Goal: Entertainment & Leisure: Consume media (video, audio)

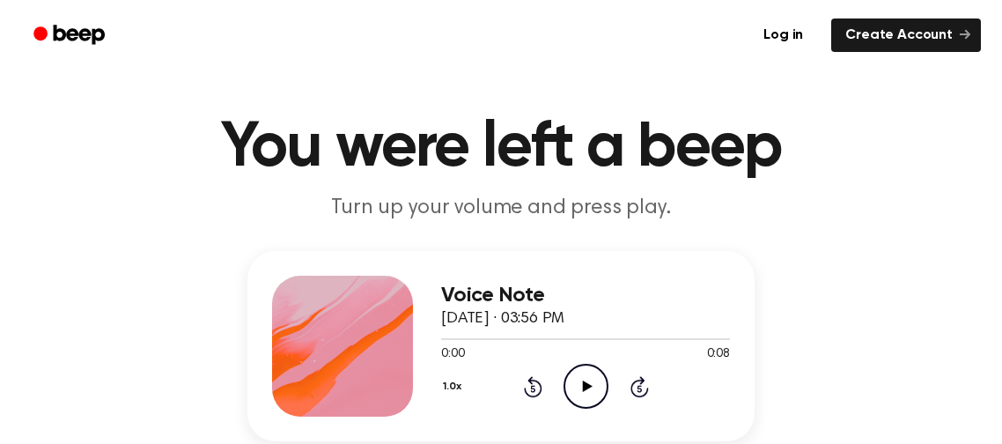
scroll to position [26, 0]
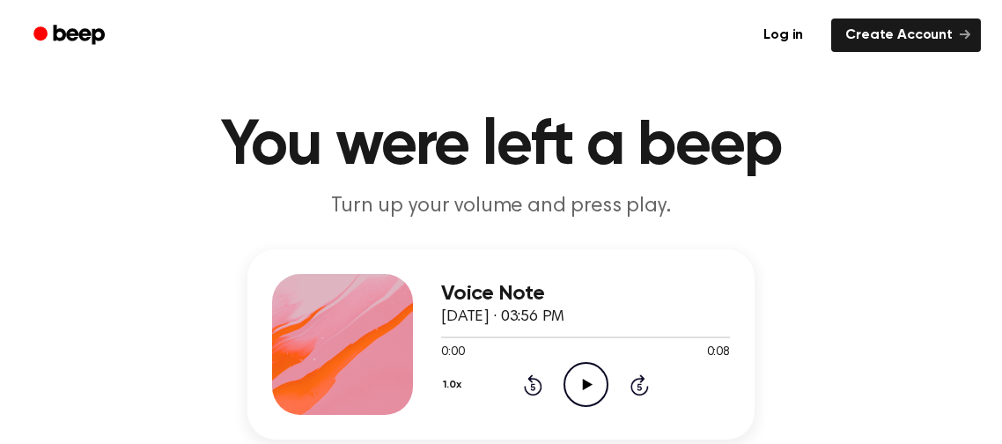
click at [572, 376] on icon "Play Audio" at bounding box center [586, 384] width 45 height 45
click at [585, 387] on icon "Play Audio" at bounding box center [586, 384] width 45 height 45
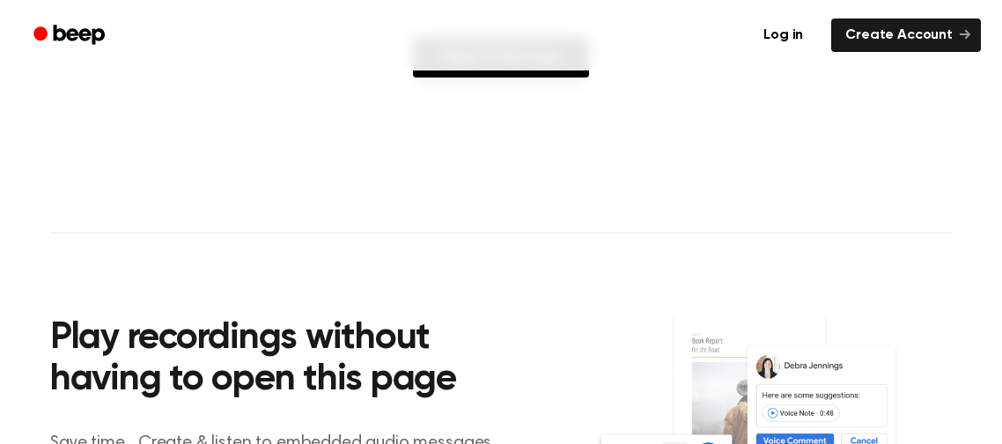
scroll to position [0, 0]
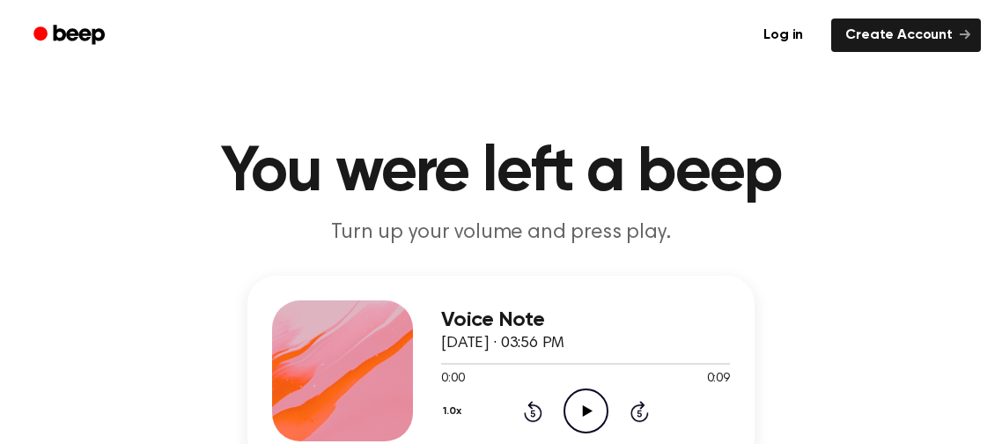
click at [573, 393] on circle at bounding box center [585, 410] width 43 height 43
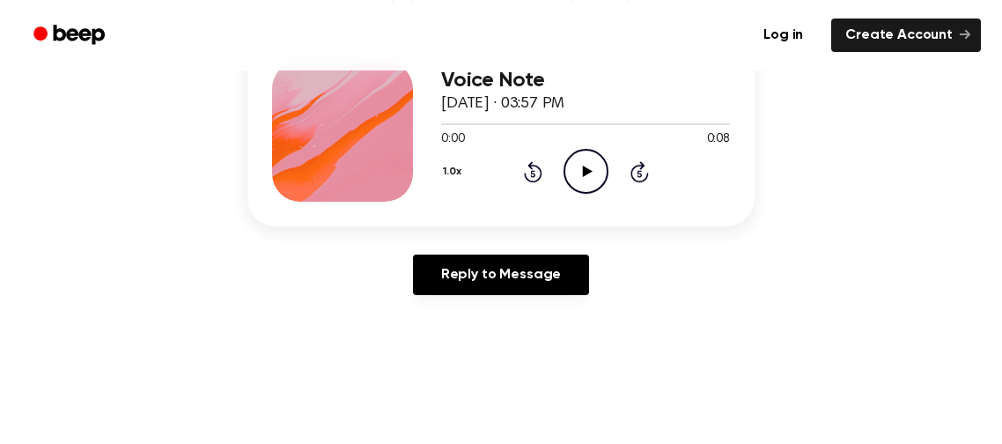
scroll to position [250, 0]
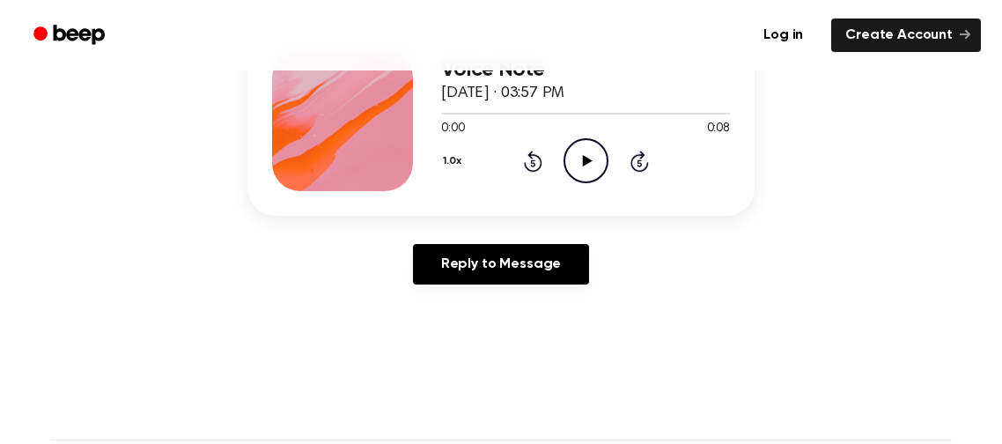
click at [590, 159] on icon at bounding box center [587, 160] width 10 height 11
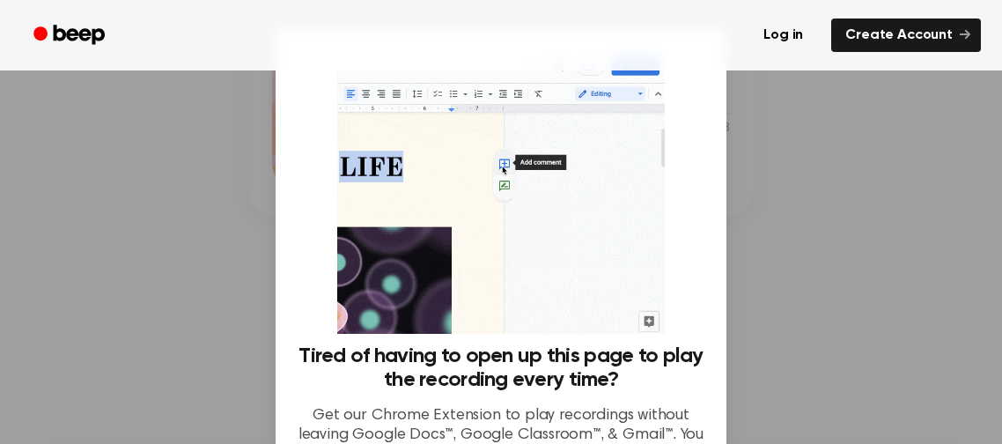
click at [812, 167] on div at bounding box center [501, 222] width 1002 height 444
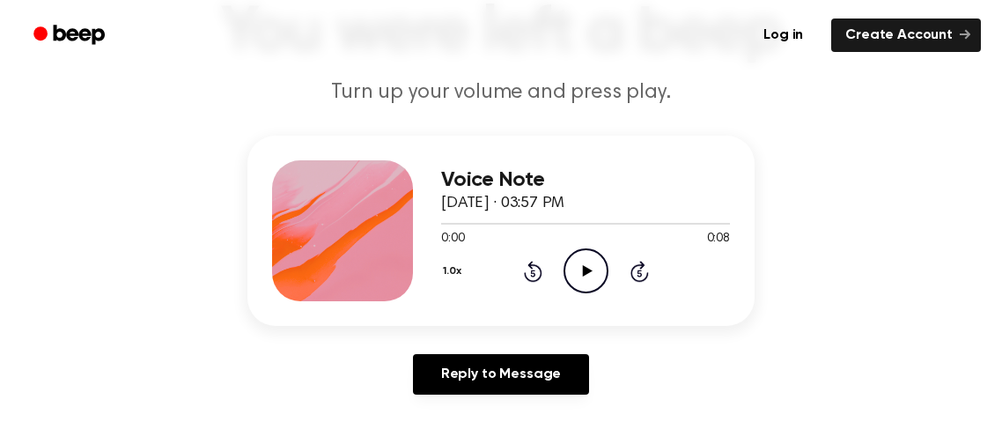
scroll to position [338, 0]
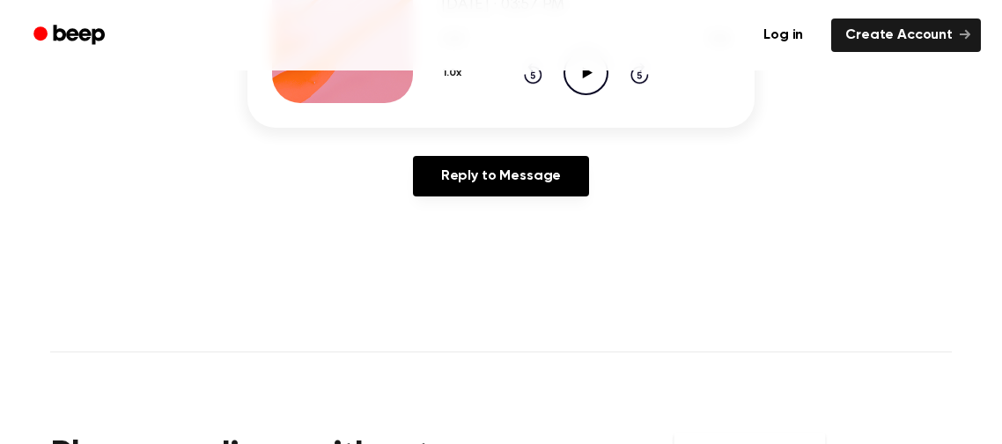
click at [584, 80] on icon "Play Audio" at bounding box center [586, 72] width 45 height 45
click at [561, 27] on ul "Log in Create Account" at bounding box center [558, 35] width 846 height 41
click at [573, 71] on icon "Play Audio" at bounding box center [586, 72] width 45 height 45
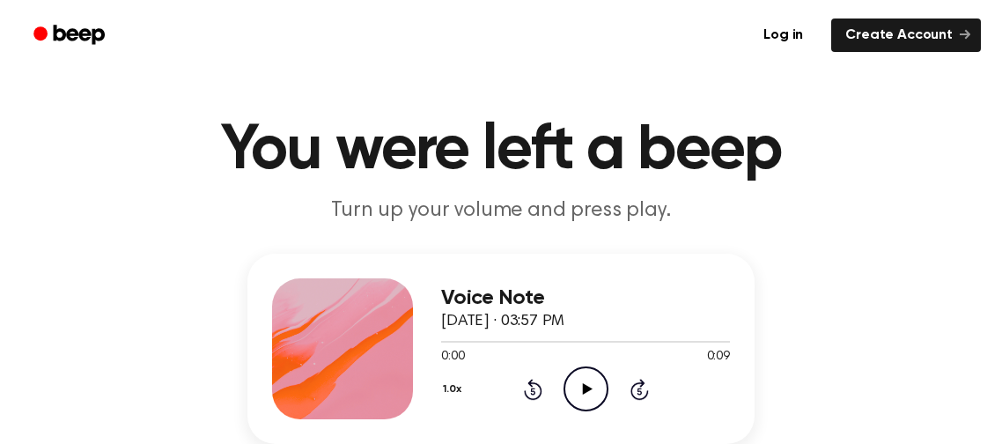
scroll to position [26, 0]
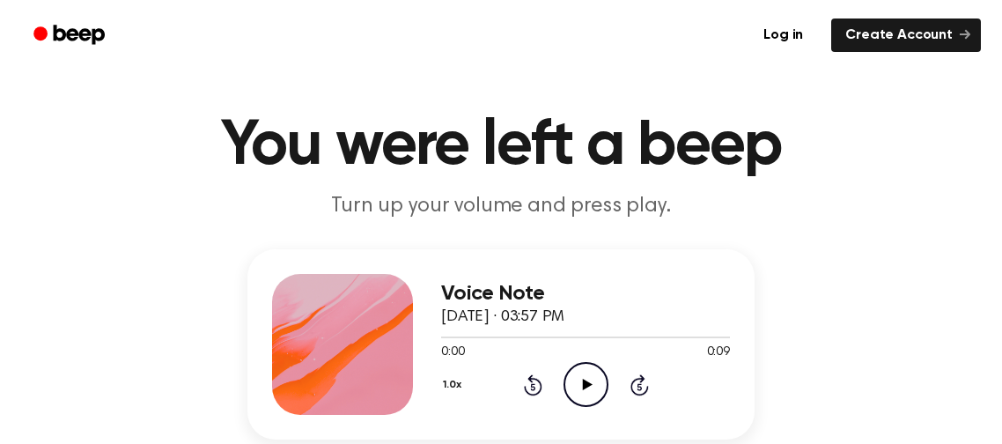
click at [597, 373] on icon "Play Audio" at bounding box center [586, 384] width 45 height 45
click at [574, 388] on icon "Play Audio" at bounding box center [586, 384] width 45 height 45
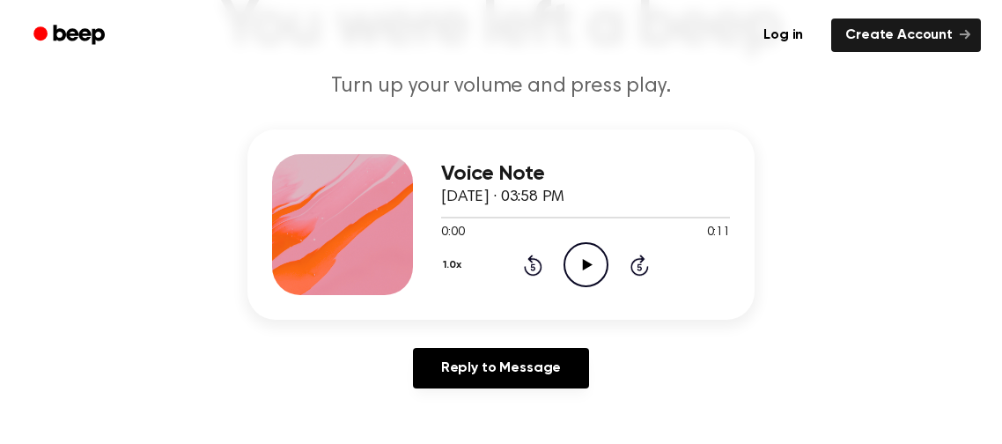
scroll to position [188, 0]
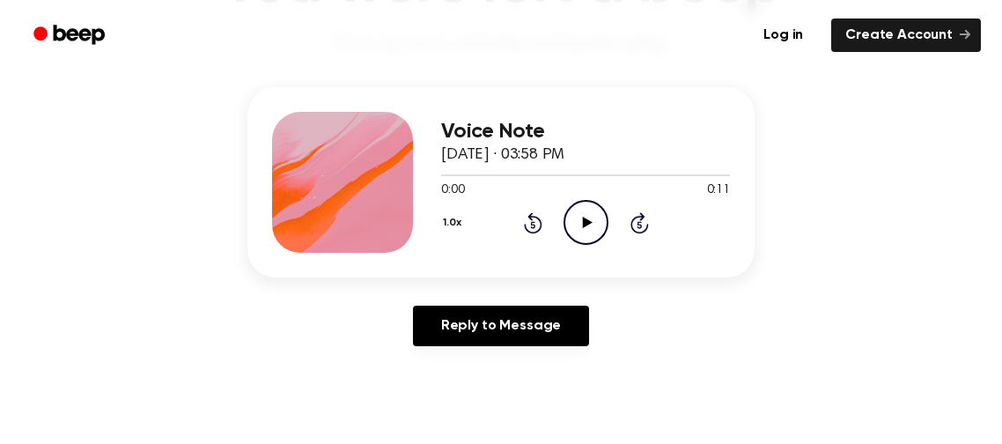
click at [583, 205] on icon "Play Audio" at bounding box center [586, 222] width 45 height 45
click at [594, 208] on icon "Pause Audio" at bounding box center [586, 222] width 45 height 45
click at [594, 208] on icon "Play Audio" at bounding box center [586, 222] width 45 height 45
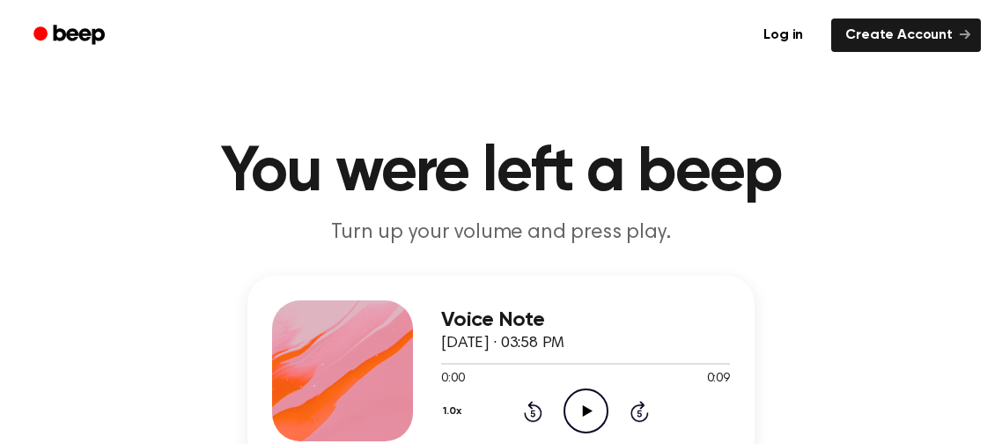
click at [573, 405] on icon "Play Audio" at bounding box center [586, 410] width 45 height 45
click at [586, 400] on icon "Play Audio" at bounding box center [586, 410] width 45 height 45
click at [584, 410] on icon at bounding box center [587, 410] width 10 height 11
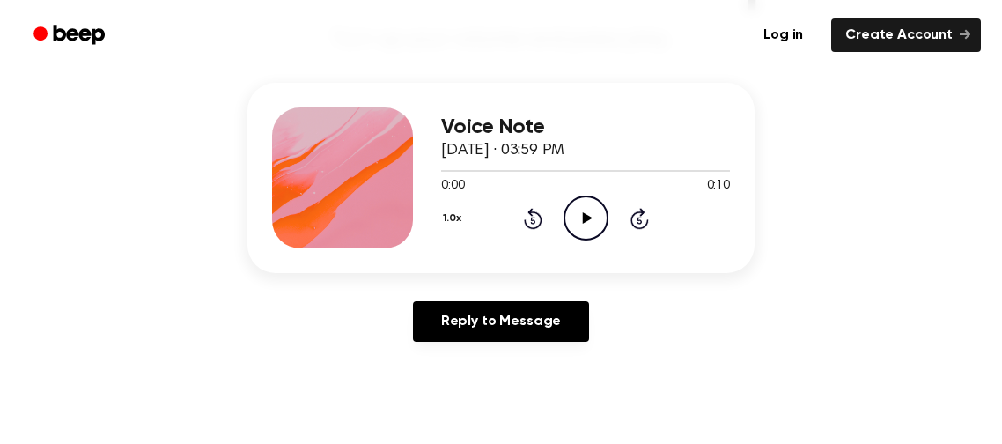
scroll to position [198, 0]
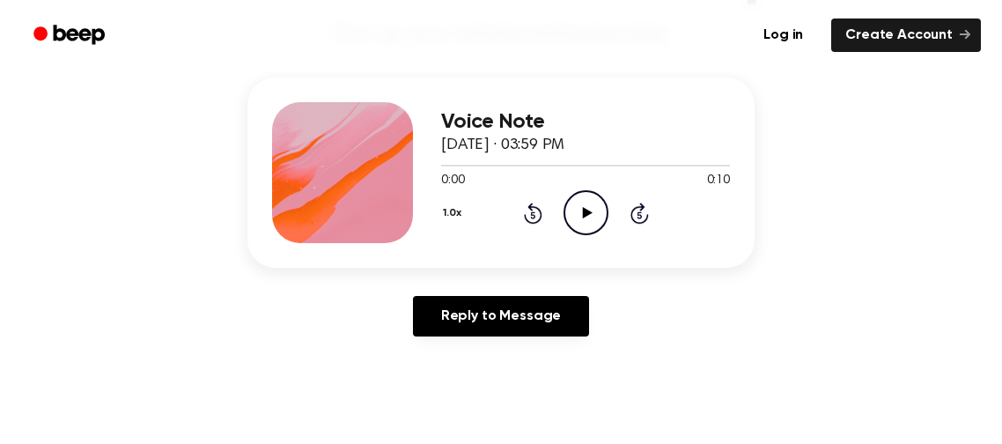
click at [582, 201] on icon "Play Audio" at bounding box center [586, 212] width 45 height 45
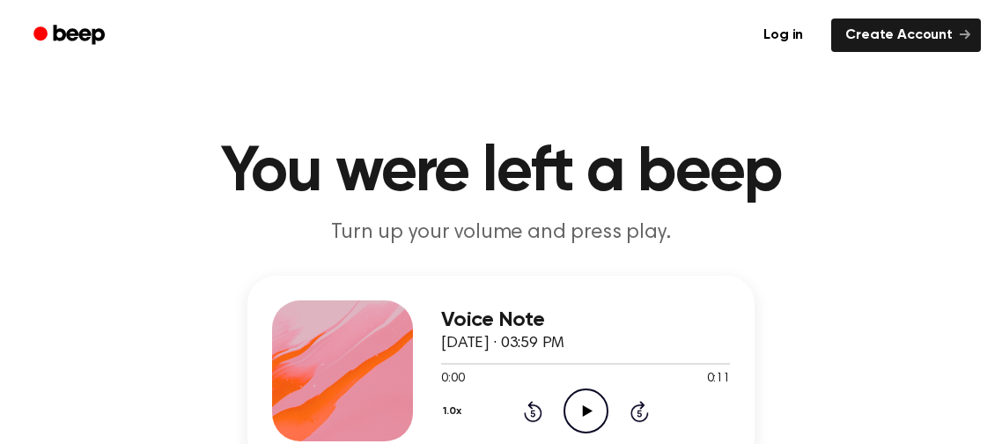
scroll to position [223, 0]
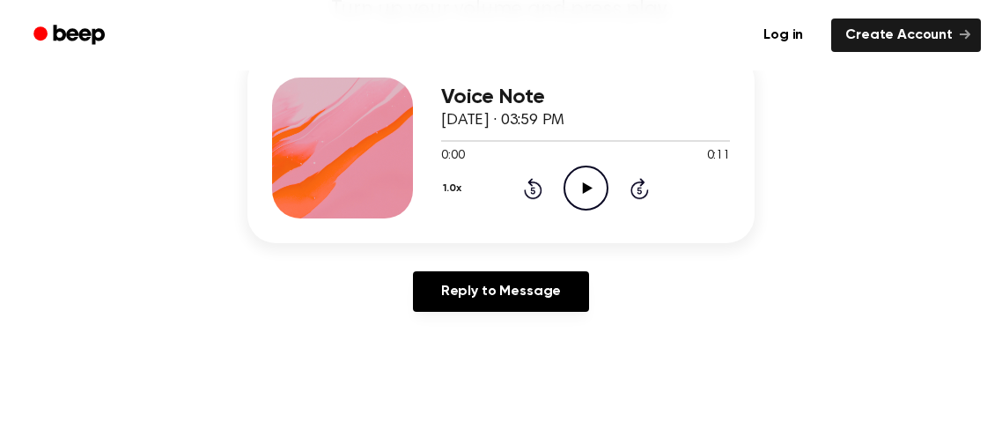
click at [578, 190] on icon "Play Audio" at bounding box center [586, 188] width 45 height 45
click at [591, 166] on circle at bounding box center [585, 187] width 43 height 43
click at [594, 179] on icon "Play Audio" at bounding box center [586, 188] width 45 height 45
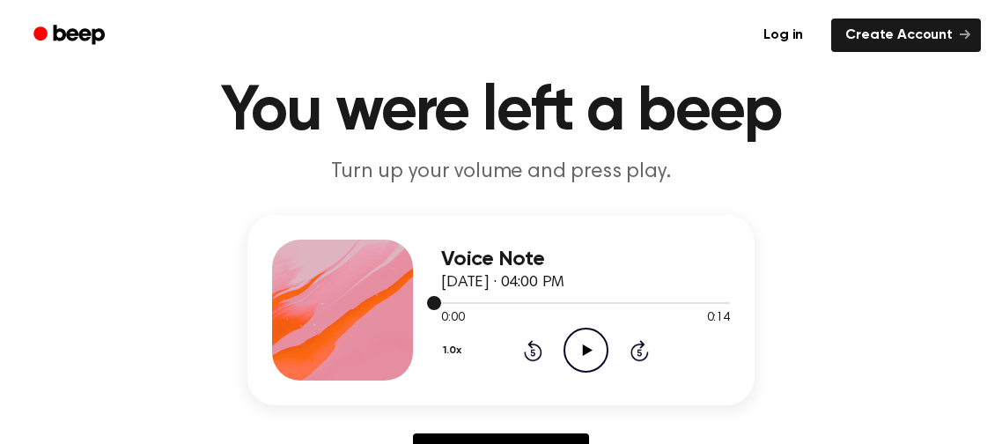
scroll to position [62, 0]
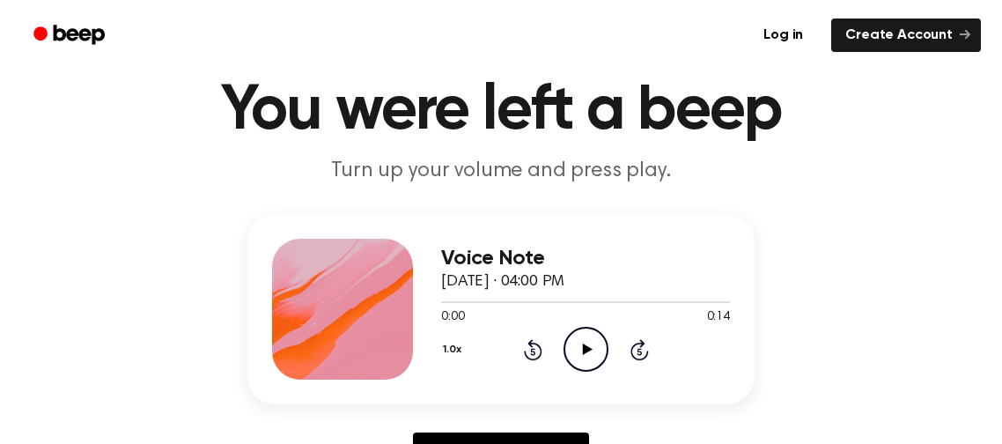
click at [580, 331] on icon "Play Audio" at bounding box center [586, 349] width 45 height 45
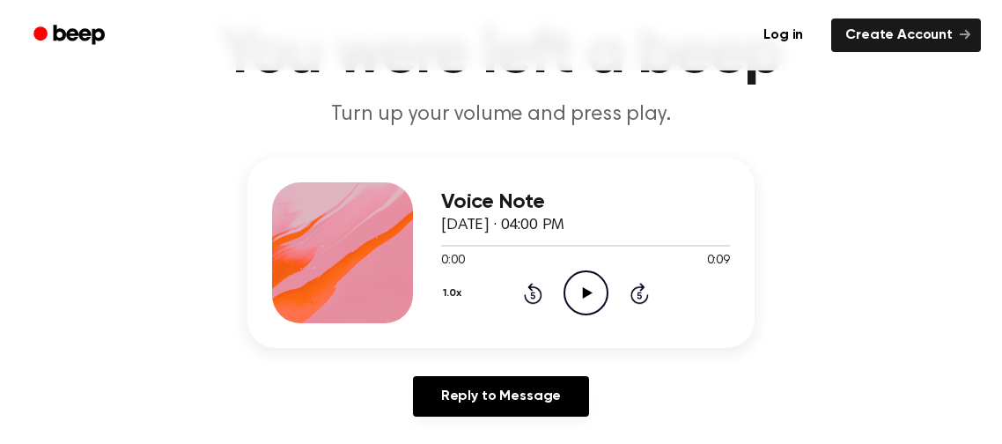
scroll to position [144, 0]
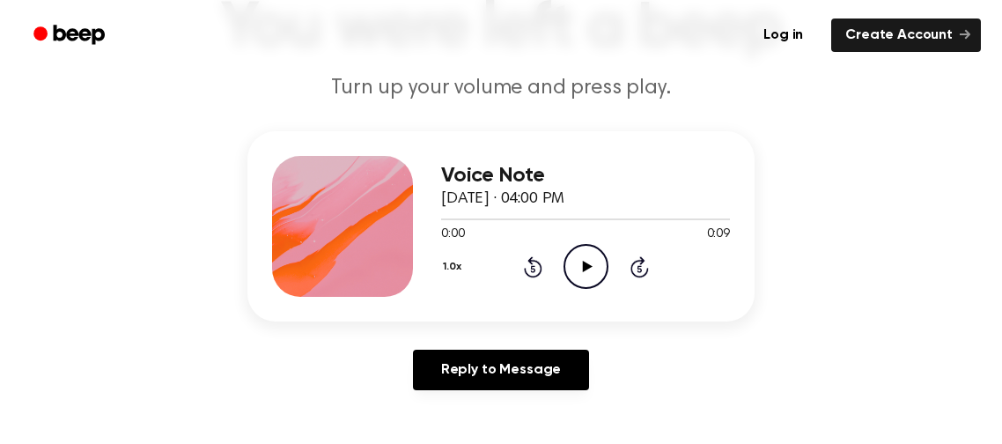
click at [586, 253] on icon "Play Audio" at bounding box center [586, 266] width 45 height 45
